Goal: Information Seeking & Learning: Learn about a topic

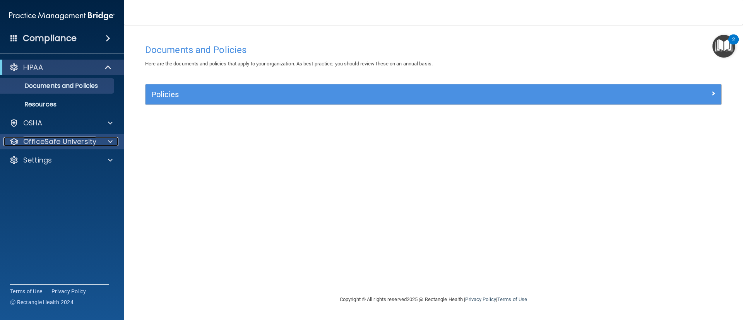
click at [113, 144] on div at bounding box center [108, 141] width 19 height 9
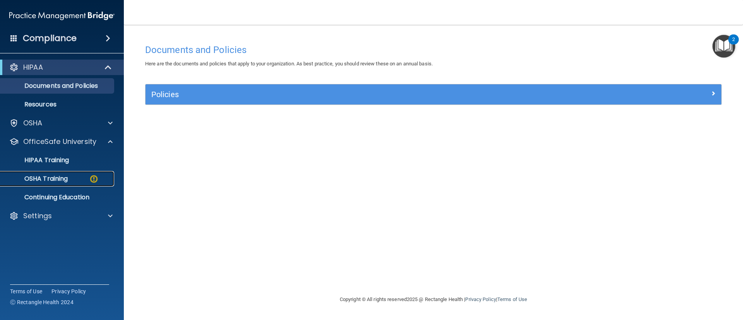
click at [58, 180] on p "OSHA Training" at bounding box center [36, 179] width 63 height 8
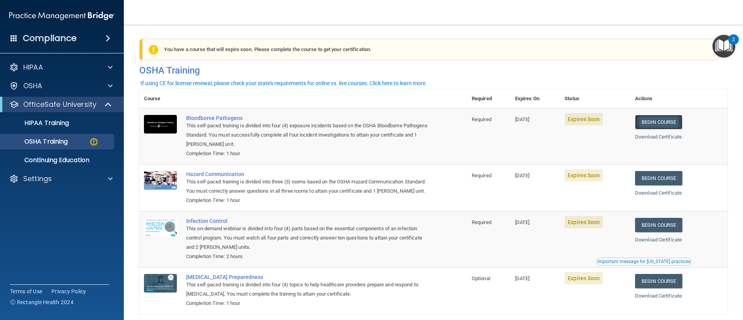
click at [653, 123] on link "Begin Course" at bounding box center [658, 122] width 47 height 14
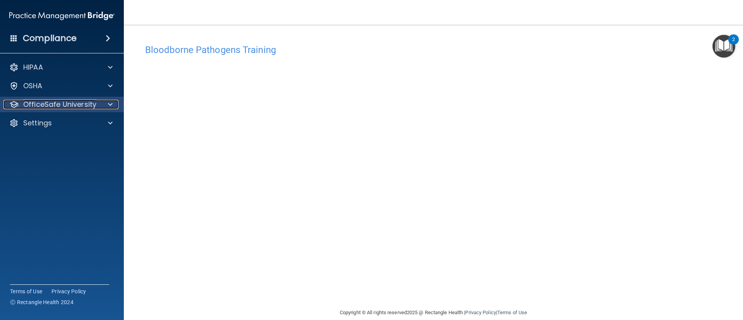
click at [109, 106] on span at bounding box center [110, 104] width 5 height 9
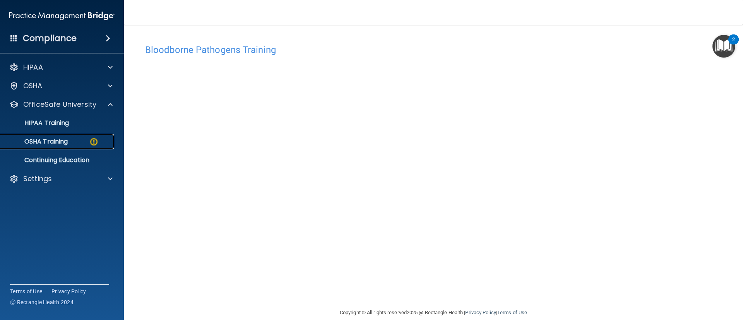
click at [71, 142] on div "OSHA Training" at bounding box center [58, 142] width 106 height 8
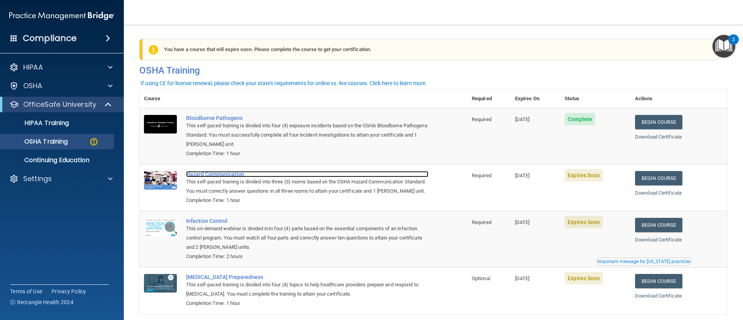
click at [221, 175] on div "Hazard Communication" at bounding box center [307, 174] width 242 height 6
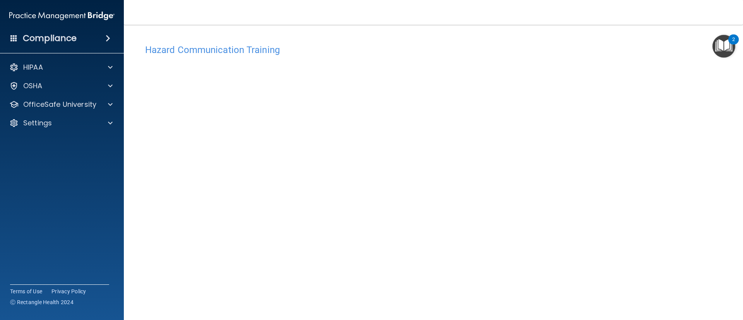
click at [691, 82] on div "Hazard Communication Training This course doesn’t expire until 08/30/2025. Are …" at bounding box center [433, 182] width 588 height 285
click at [107, 87] on div at bounding box center [108, 85] width 19 height 9
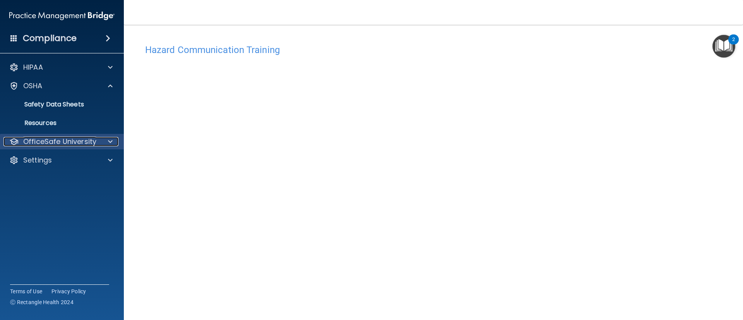
click at [106, 145] on div at bounding box center [108, 141] width 19 height 9
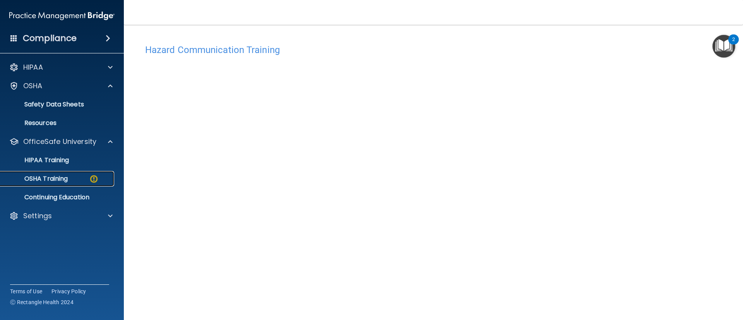
click at [95, 175] on img at bounding box center [94, 179] width 10 height 10
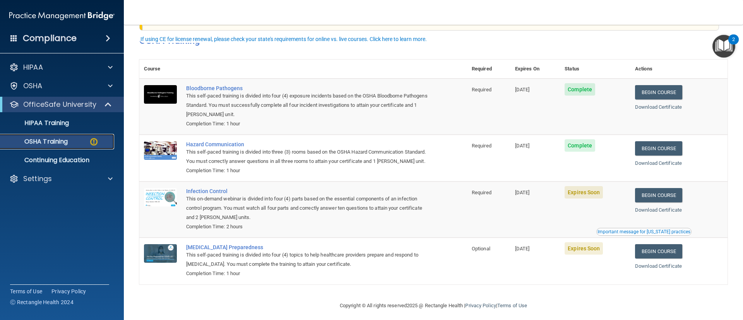
scroll to position [45, 0]
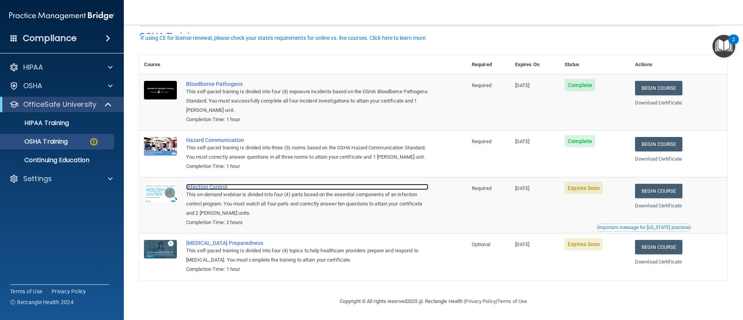
click at [207, 187] on div "Infection Control" at bounding box center [307, 187] width 242 height 6
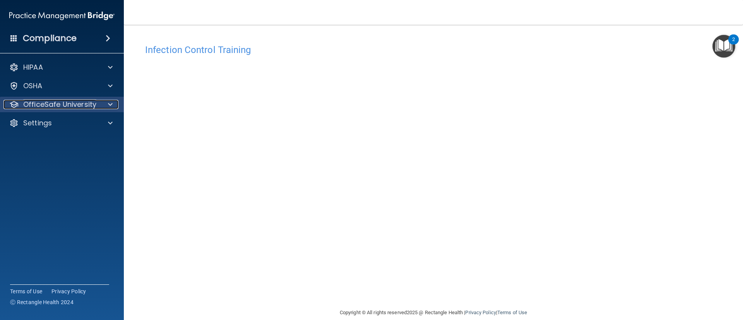
click at [86, 101] on p "OfficeSafe University" at bounding box center [59, 104] width 73 height 9
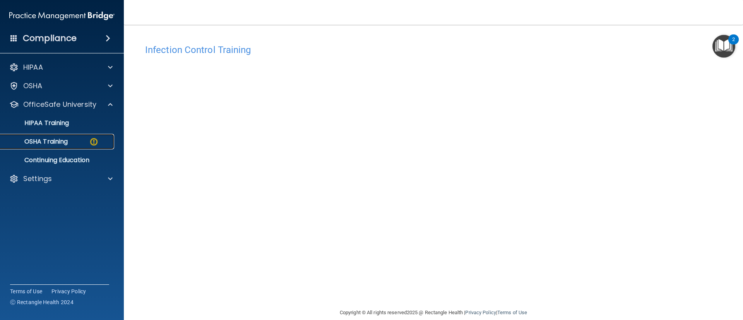
click at [76, 140] on div "OSHA Training" at bounding box center [58, 142] width 106 height 8
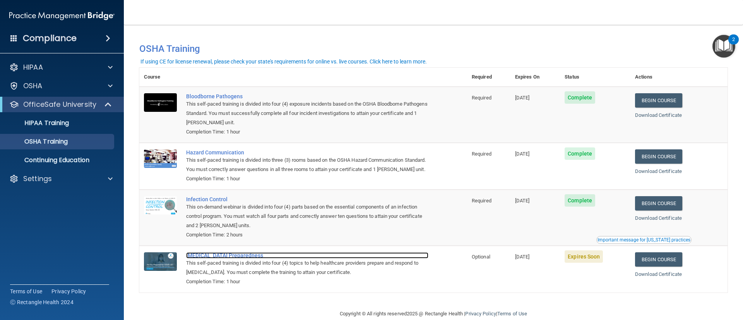
click at [221, 258] on div "[MEDICAL_DATA] Preparedness" at bounding box center [307, 255] width 242 height 6
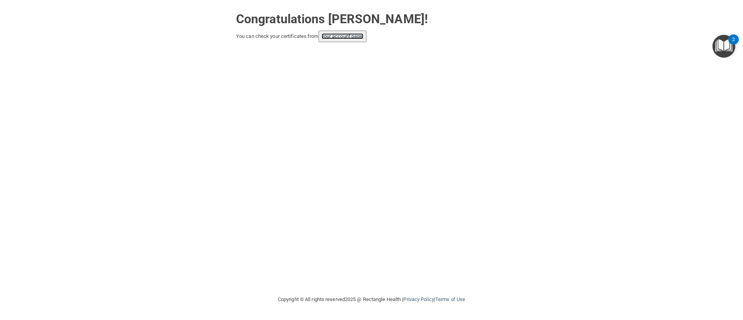
click at [341, 36] on link "your account page!" at bounding box center [343, 36] width 42 height 6
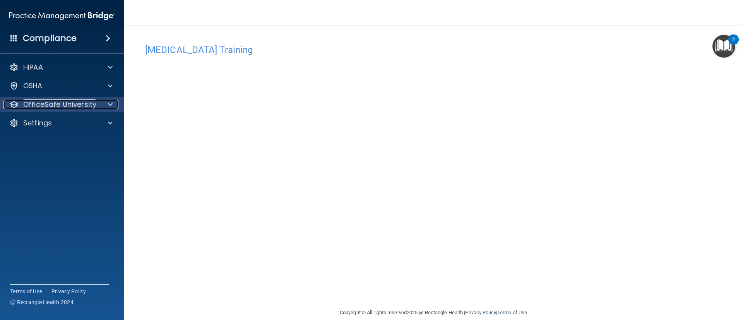
click at [108, 107] on span at bounding box center [110, 104] width 5 height 9
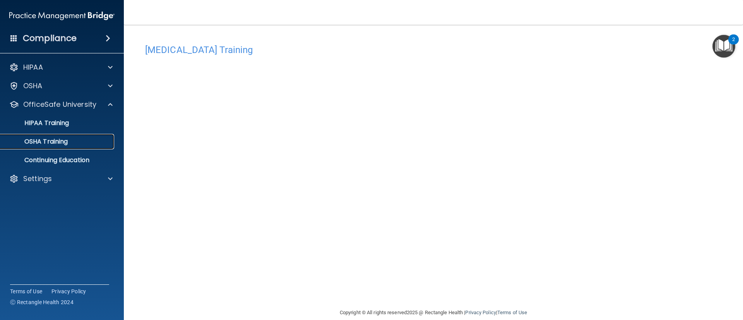
click at [78, 140] on div "OSHA Training" at bounding box center [58, 142] width 106 height 8
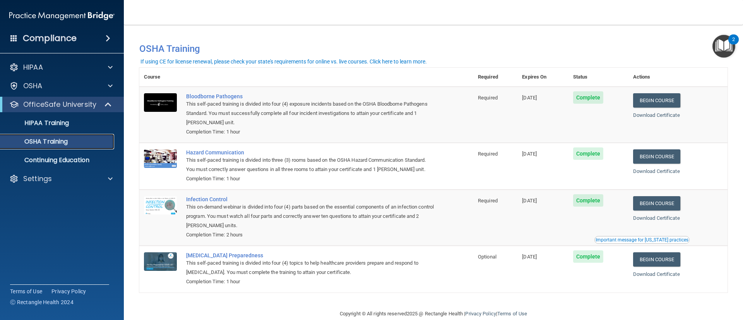
scroll to position [24, 0]
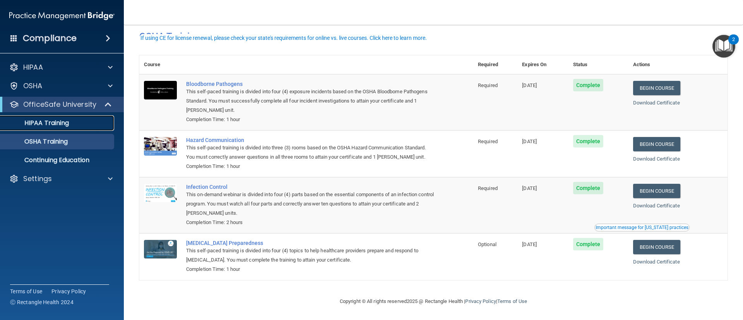
click at [57, 123] on p "HIPAA Training" at bounding box center [37, 123] width 64 height 8
